Goal: Find specific page/section: Find specific page/section

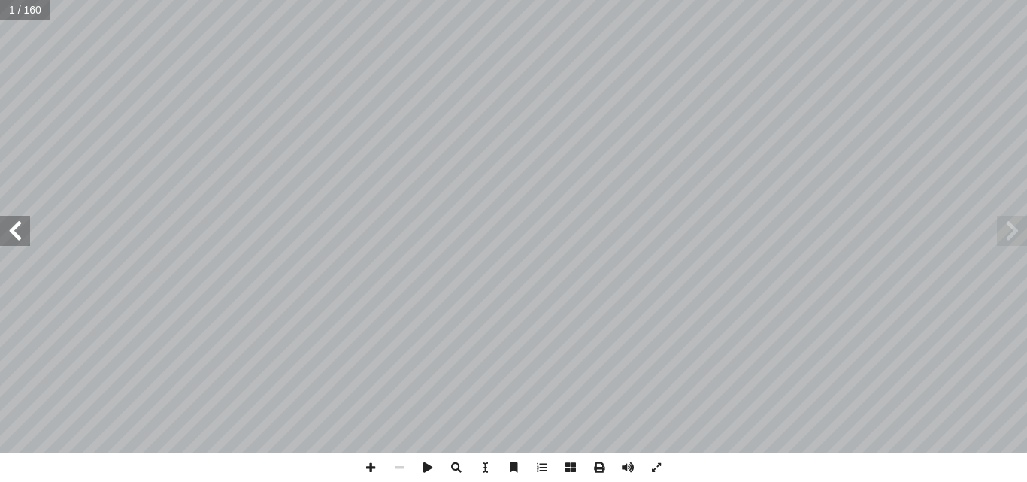
click at [24, 229] on span at bounding box center [15, 231] width 30 height 30
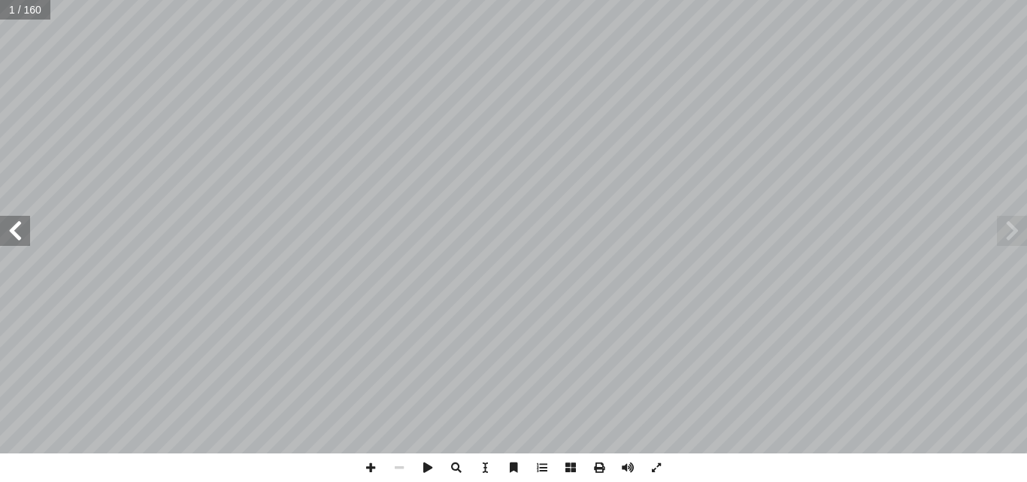
click at [24, 229] on span at bounding box center [15, 231] width 30 height 30
